Goal: Task Accomplishment & Management: Manage account settings

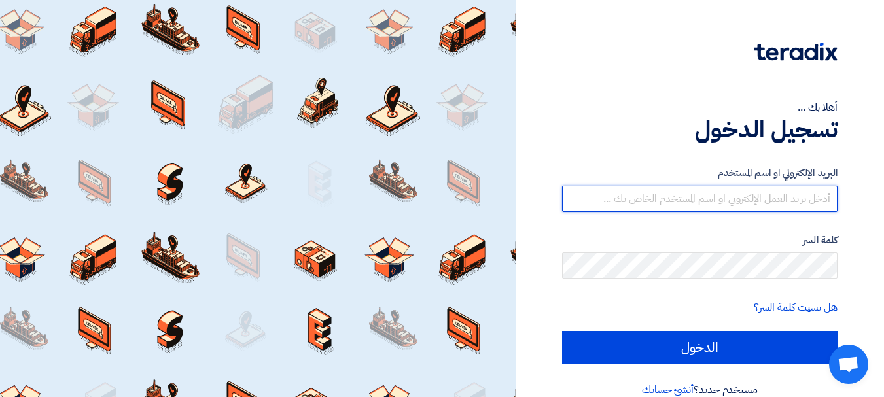
click at [710, 193] on input "text" at bounding box center [700, 199] width 276 height 26
click at [620, 202] on input "text" at bounding box center [700, 199] width 276 height 26
paste input "Stationery@bahamdoon.com"
type input "Stationery@bahamdoon.com"
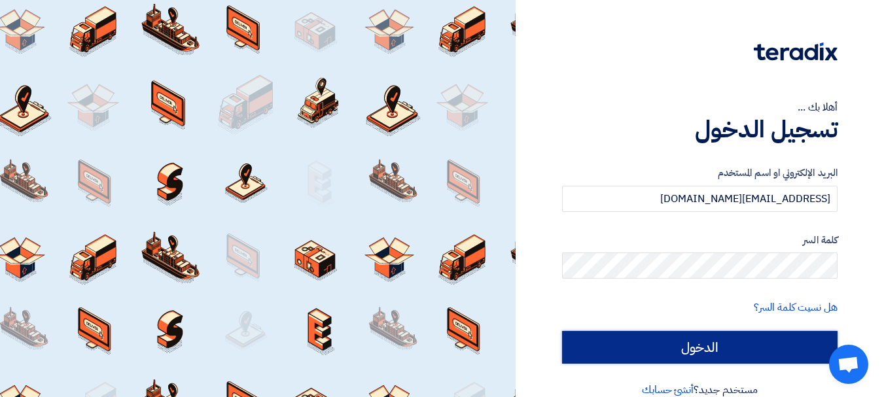
click at [710, 341] on input "الدخول" at bounding box center [700, 347] width 276 height 33
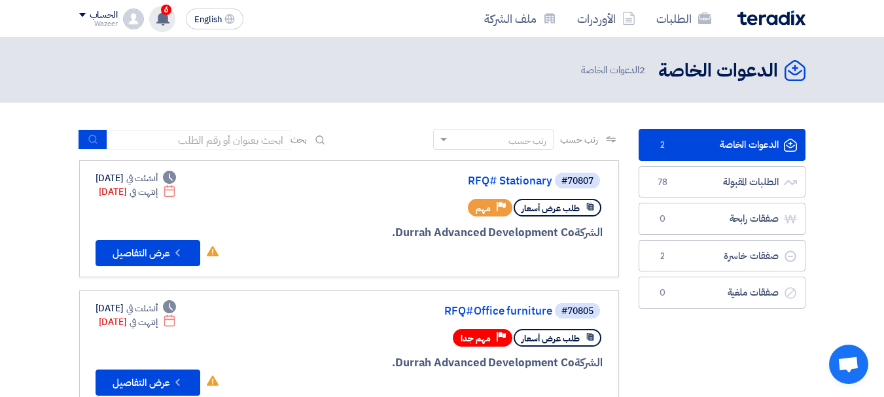
click at [162, 26] on div "6 تعديل جديد خاص بطلب شراء "Stationary". 1 hours ago تم نشر طلب عروض أسعار جديد…" at bounding box center [162, 19] width 26 height 26
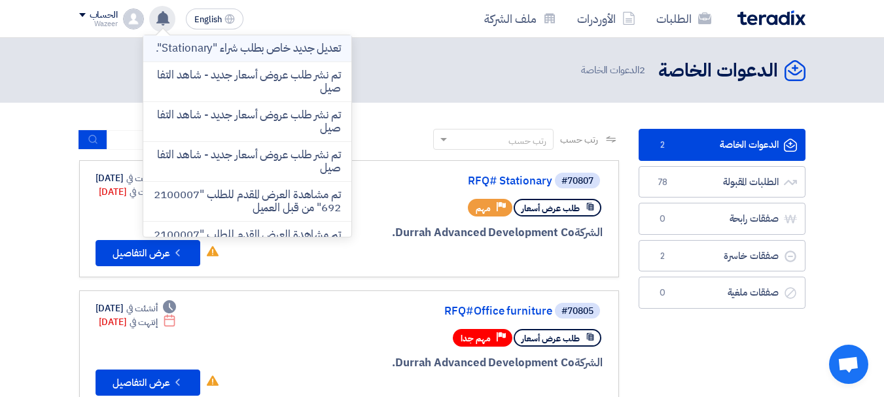
click at [283, 55] on p "تعديل جديد خاص بطلب شراء "Stationary"." at bounding box center [248, 48] width 185 height 13
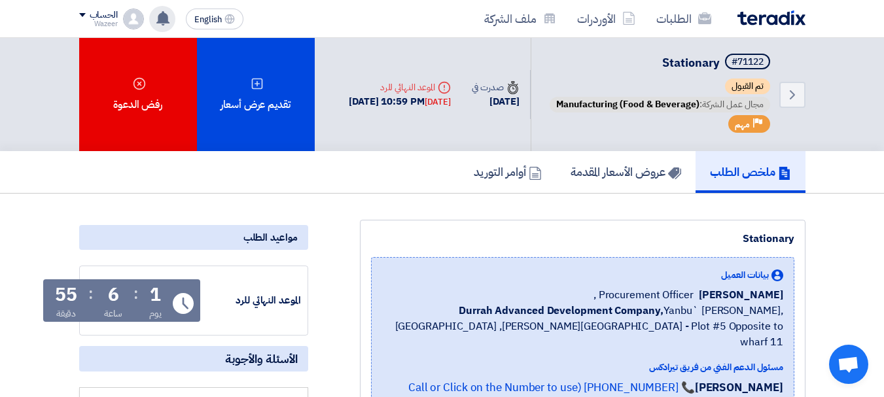
click at [162, 27] on div "تعديل جديد خاص بطلب شراء "Stationary". 1 hours ago تم نشر طلب عروض أسعار جديد -…" at bounding box center [162, 19] width 26 height 26
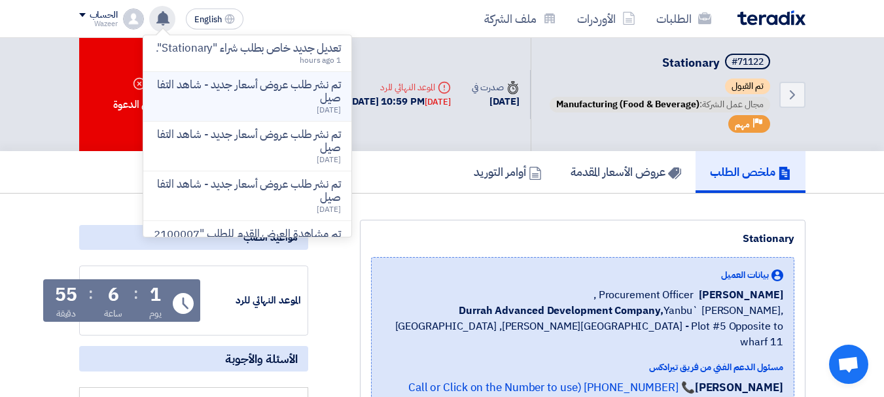
click at [243, 104] on p "تم نشر طلب عروض أسعار جديد - شاهد التفاصيل" at bounding box center [247, 92] width 187 height 26
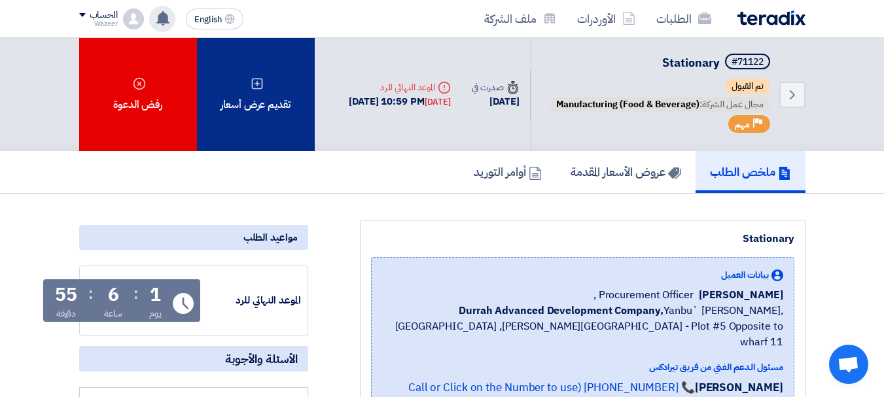
click at [294, 121] on div "تقديم عرض أسعار" at bounding box center [256, 94] width 118 height 113
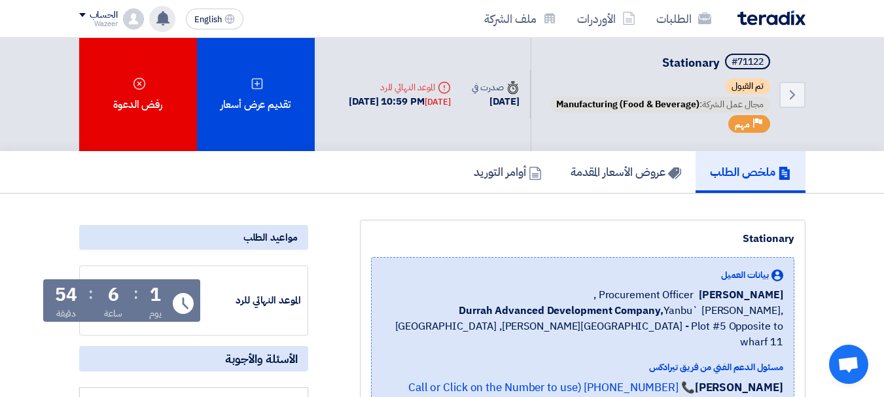
click at [168, 12] on icon at bounding box center [163, 18] width 14 height 14
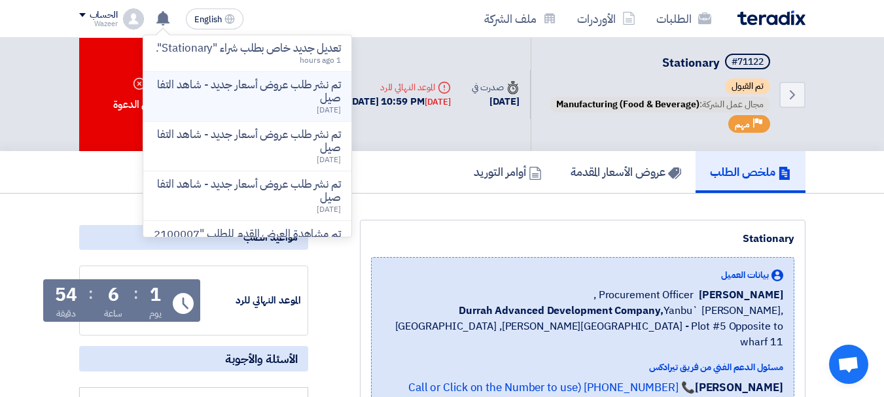
click at [317, 116] on span "3 days ago" at bounding box center [329, 110] width 24 height 12
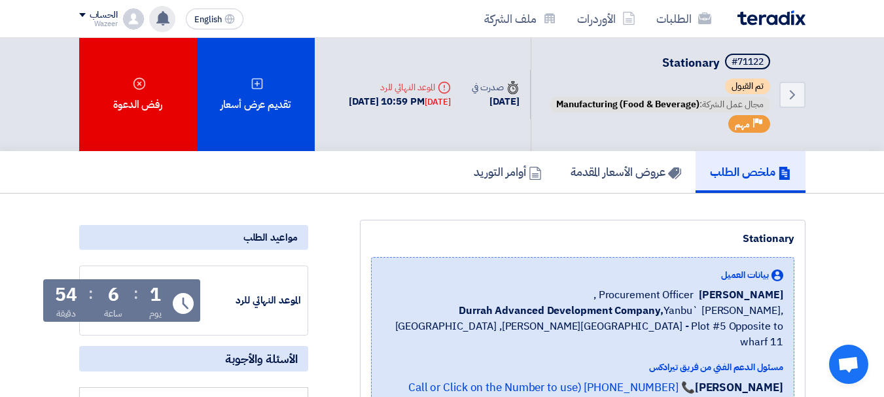
click at [164, 25] on use at bounding box center [162, 18] width 13 height 14
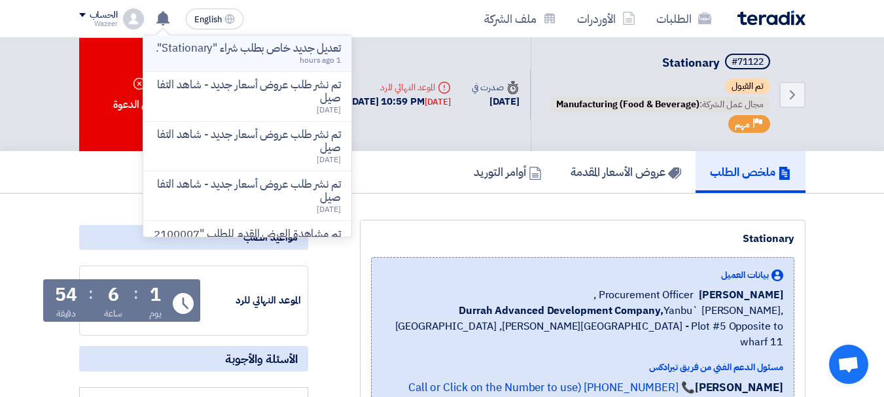
click at [320, 55] on p "تعديل جديد خاص بطلب شراء "Stationary"." at bounding box center [248, 48] width 185 height 13
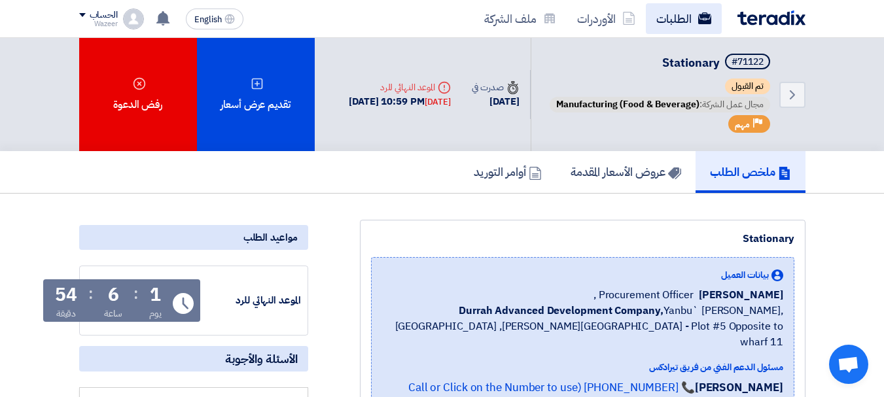
click at [670, 20] on link "الطلبات" at bounding box center [684, 18] width 76 height 31
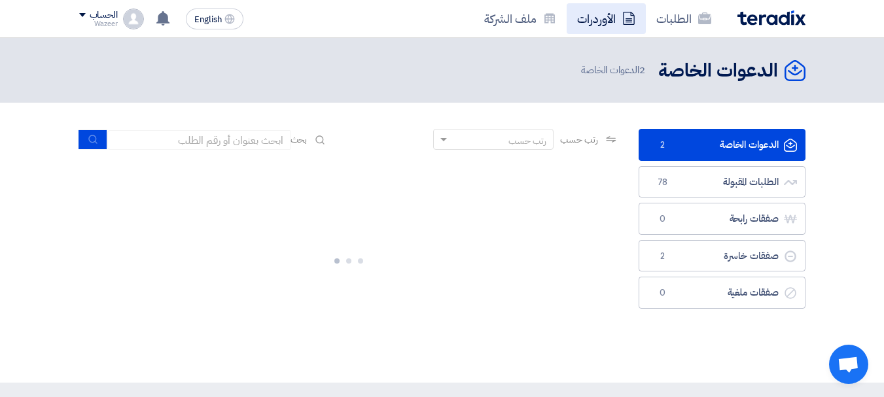
click at [621, 28] on link "الأوردرات" at bounding box center [606, 18] width 79 height 31
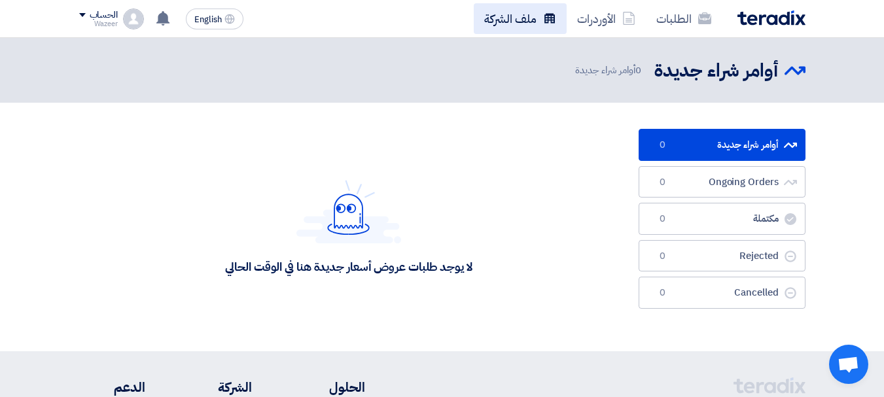
click at [526, 22] on link "ملف الشركة" at bounding box center [520, 18] width 93 height 31
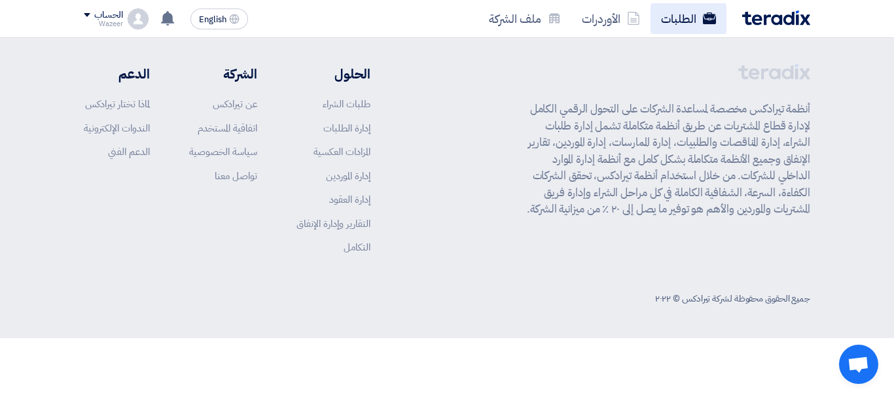
click at [709, 15] on use at bounding box center [709, 18] width 13 height 12
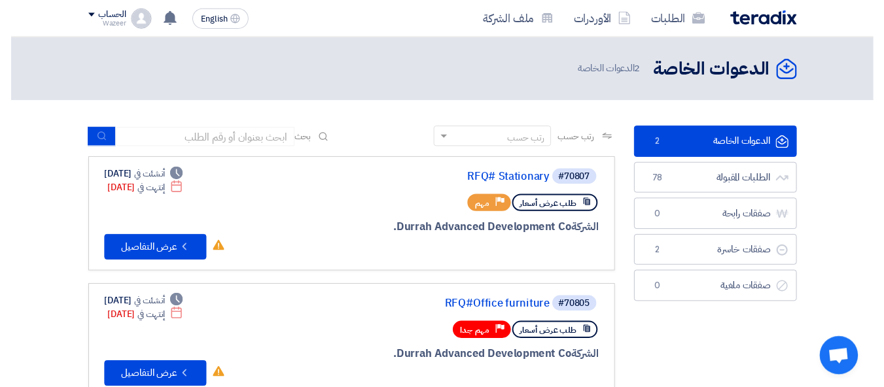
scroll to position [65, 0]
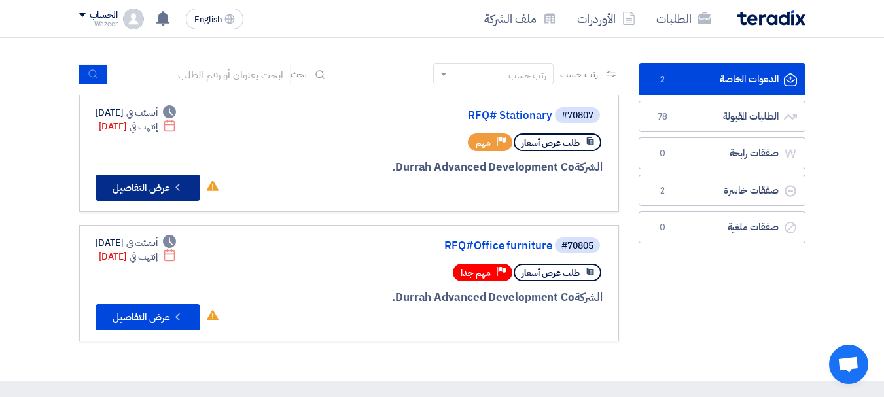
click at [165, 184] on button "Check details عرض التفاصيل" at bounding box center [148, 188] width 105 height 26
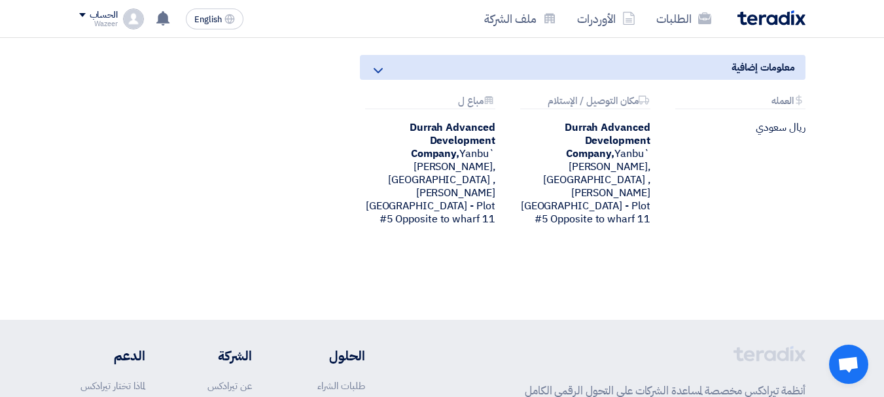
scroll to position [851, 0]
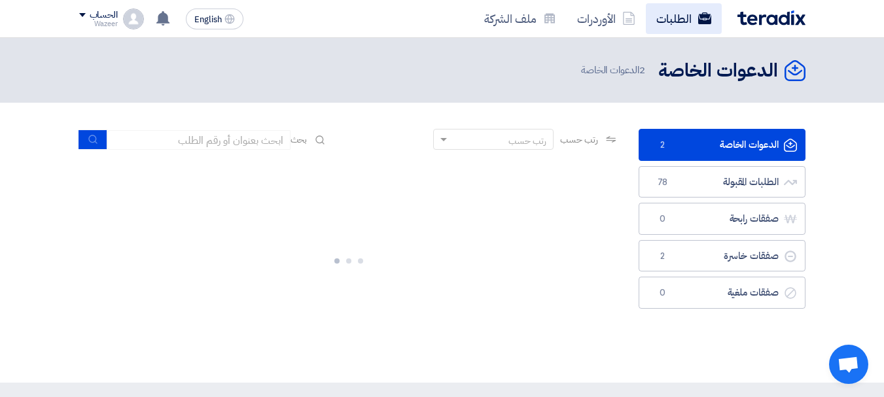
click at [670, 15] on link "الطلبات" at bounding box center [684, 18] width 76 height 31
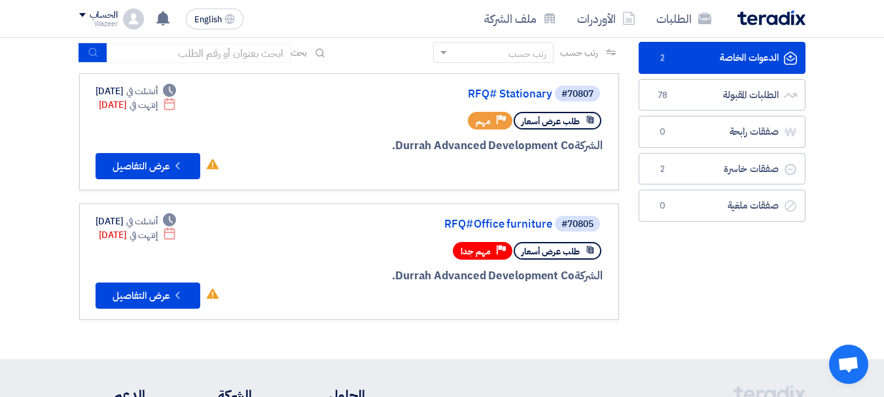
scroll to position [65, 0]
